Goal: Task Accomplishment & Management: Use online tool/utility

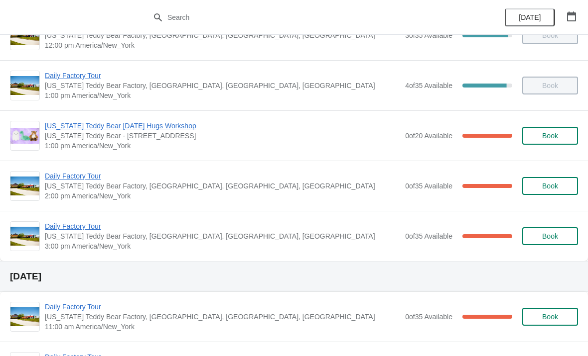
scroll to position [183, 0]
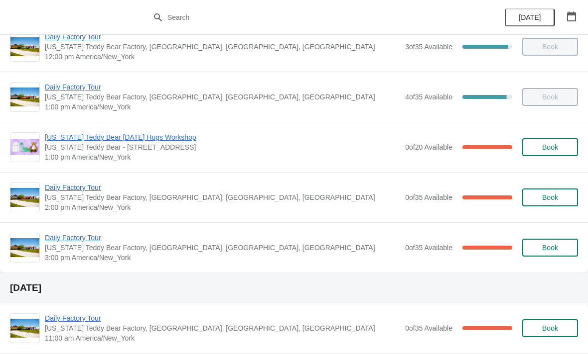
scroll to position [172, 0]
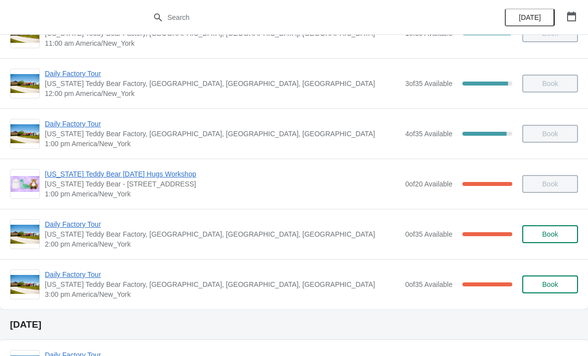
scroll to position [140, 0]
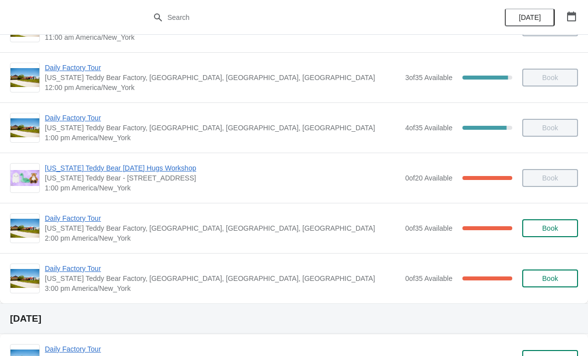
click at [80, 217] on span "Daily Factory Tour" at bounding box center [222, 219] width 355 height 10
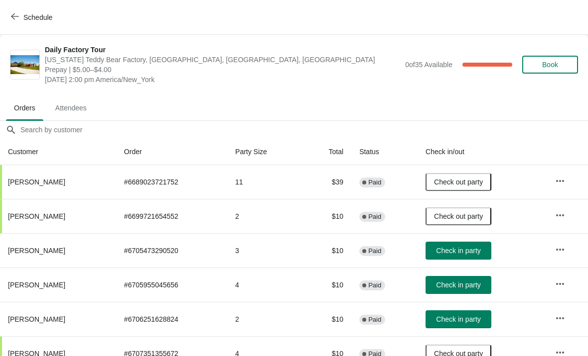
click at [466, 320] on span "Check in party" at bounding box center [458, 320] width 44 height 8
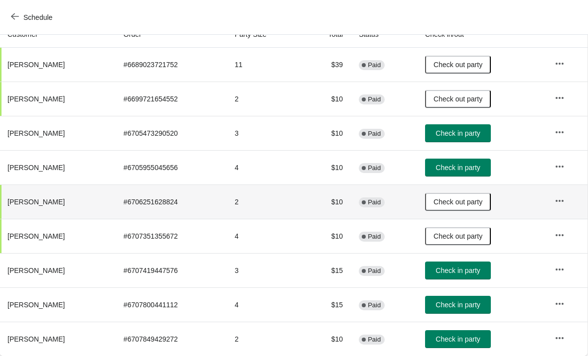
scroll to position [118, 0]
click at [468, 272] on span "Check in party" at bounding box center [457, 271] width 44 height 8
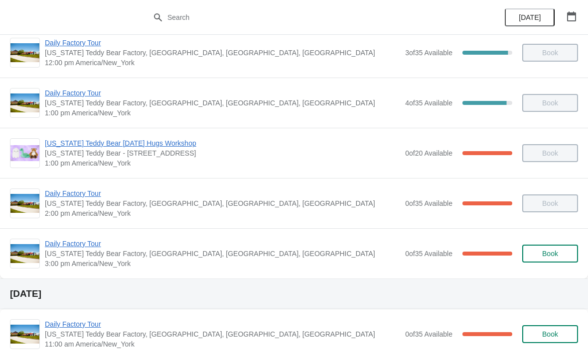
scroll to position [176, 0]
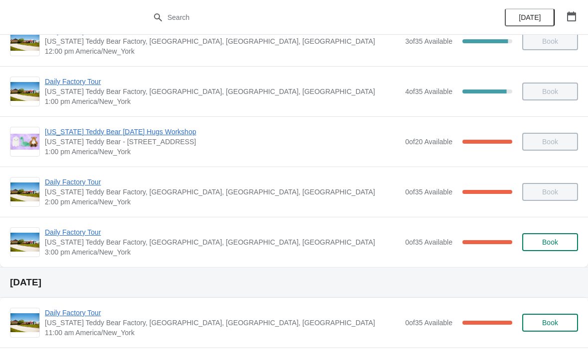
click at [82, 230] on span "Daily Factory Tour" at bounding box center [222, 233] width 355 height 10
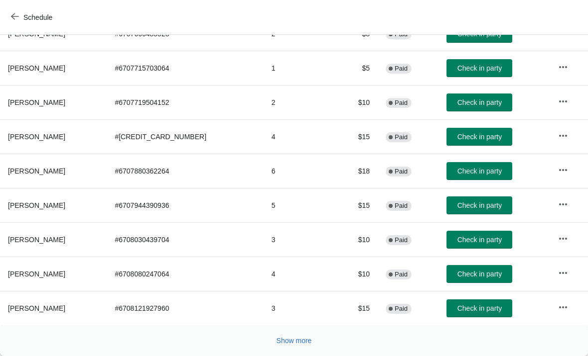
scroll to position [183, 0]
click at [457, 203] on span "Check in party" at bounding box center [479, 206] width 44 height 8
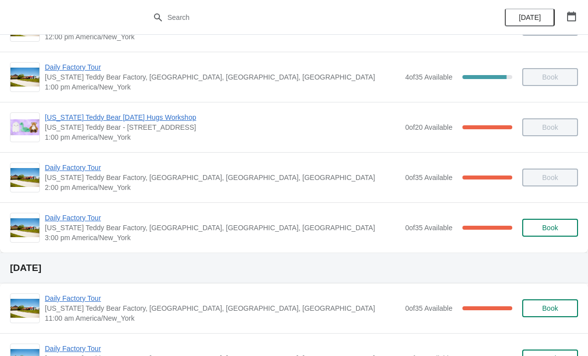
scroll to position [187, 0]
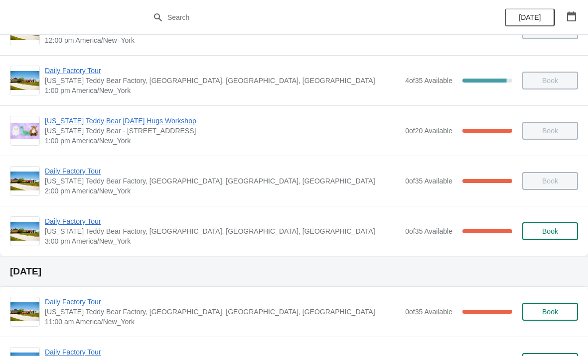
click at [80, 226] on span "Daily Factory Tour" at bounding box center [222, 222] width 355 height 10
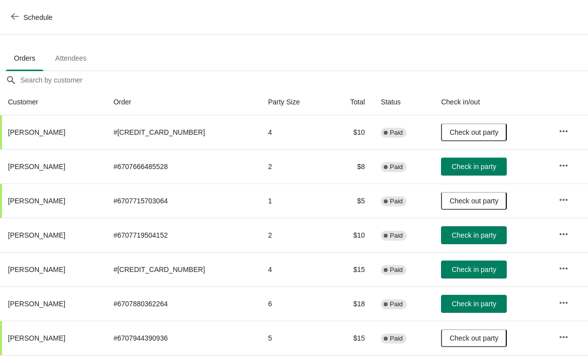
scroll to position [49, 0]
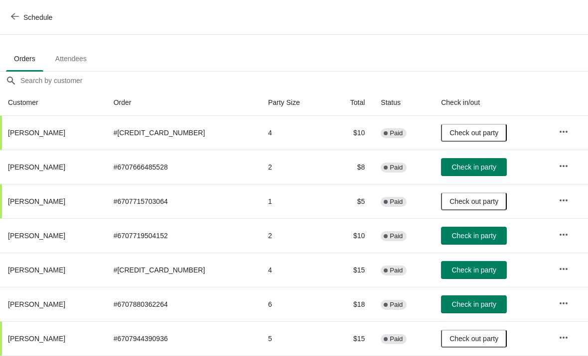
click at [466, 170] on span "Check in party" at bounding box center [473, 167] width 44 height 8
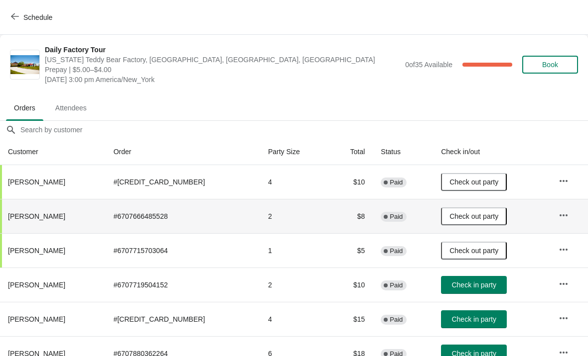
scroll to position [0, 0]
